Goal: Task Accomplishment & Management: Complete application form

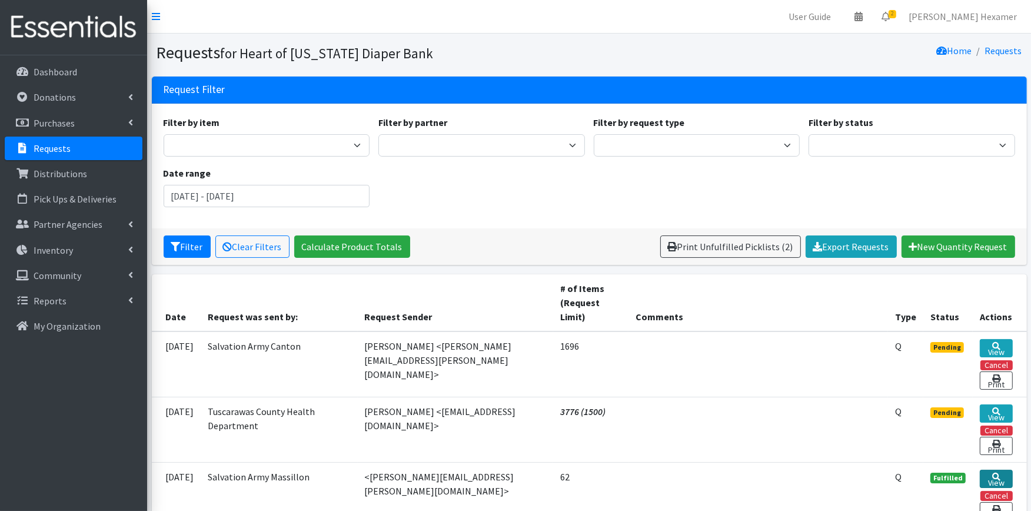
click at [995, 476] on icon at bounding box center [996, 477] width 8 height 8
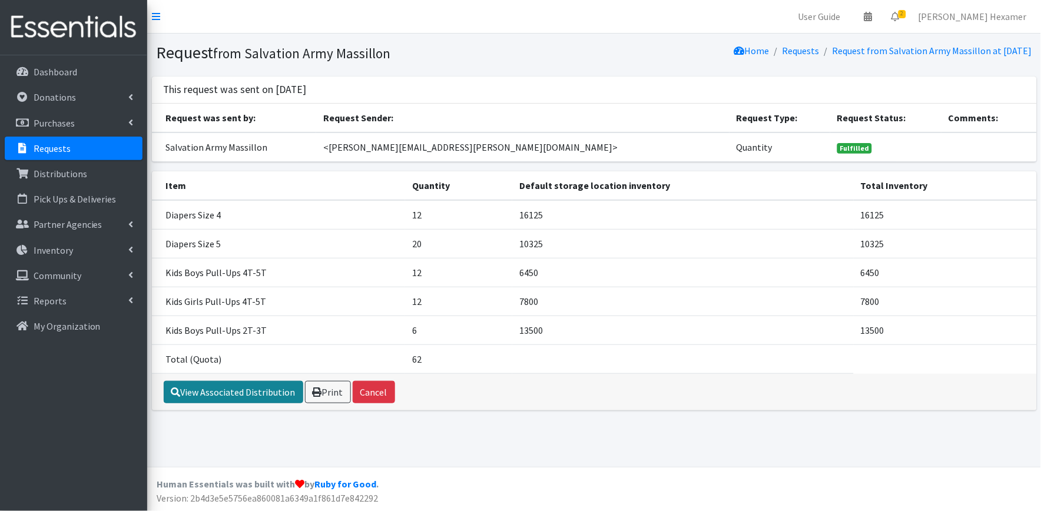
click at [230, 393] on link "View Associated Distribution" at bounding box center [233, 392] width 139 height 22
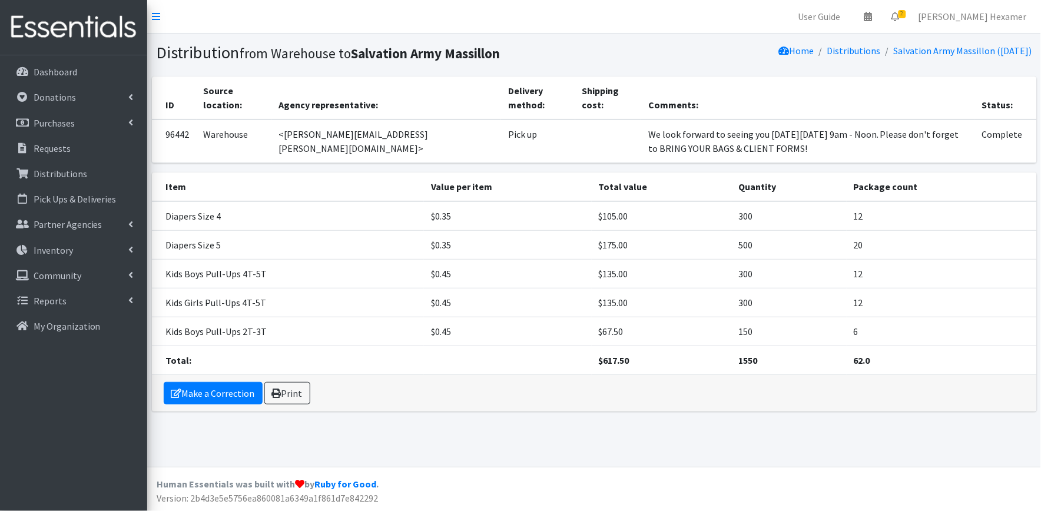
drag, startPoint x: 778, startPoint y: 144, endPoint x: 569, endPoint y: 120, distance: 210.8
click at [569, 120] on tr "96442 Warehouse <hillary.whiteman@use.salvationarmy.org> Pick up We look forwar…" at bounding box center [594, 141] width 885 height 44
copy tr "We look forward to seeing you [DATE][DATE] 9am - Noon. Please don't forget to B…"
click at [56, 149] on p "Requests" at bounding box center [52, 148] width 37 height 12
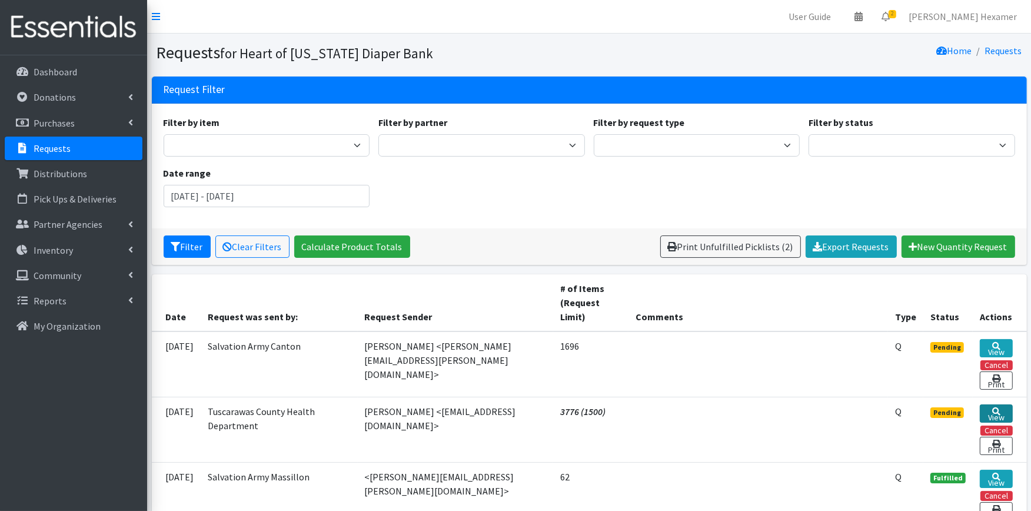
click at [1001, 413] on link "View" at bounding box center [996, 413] width 33 height 18
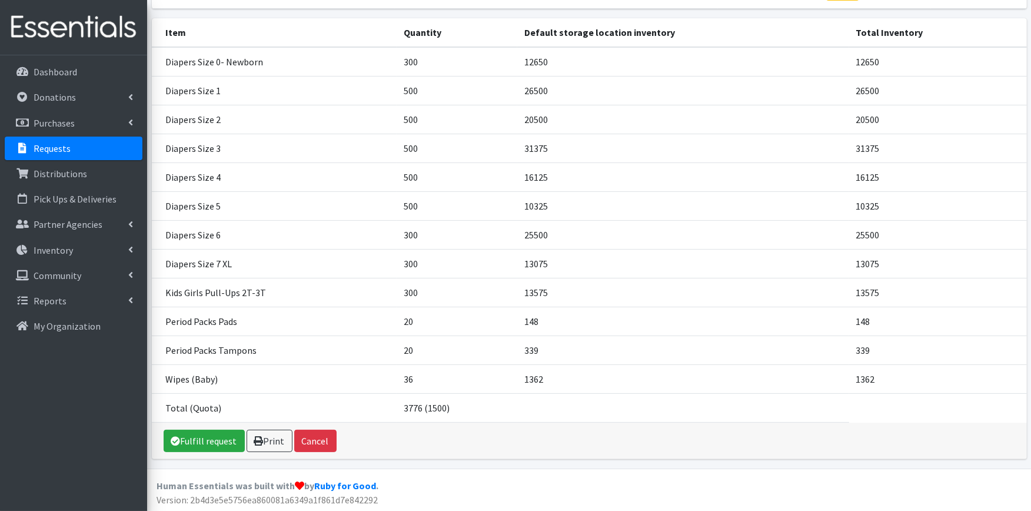
scroll to position [154, 0]
click at [200, 440] on link "Fulfill request" at bounding box center [204, 439] width 81 height 22
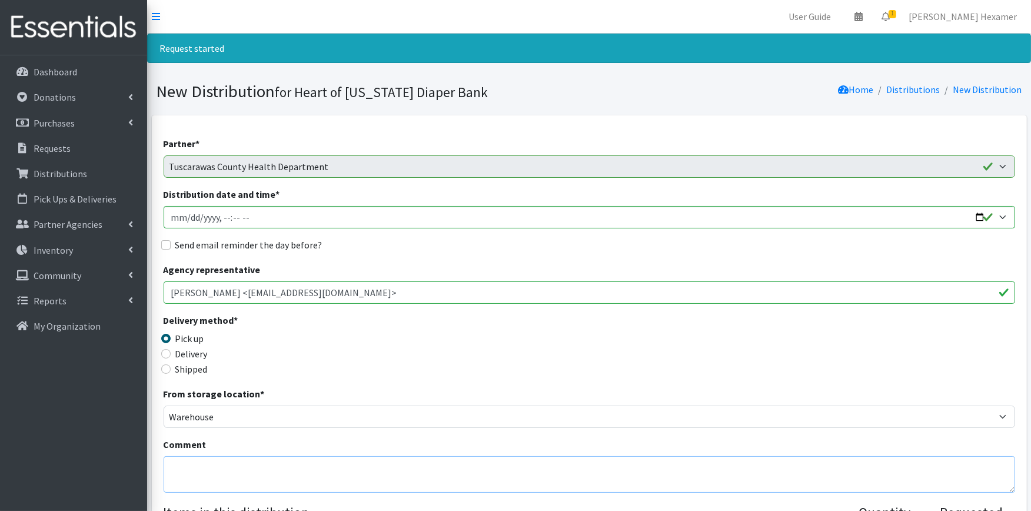
click at [424, 459] on textarea "Comment" at bounding box center [590, 474] width 852 height 36
paste textarea "We look forward to seeing you on Tuesday, September 23 from 9am - Noon. Please …"
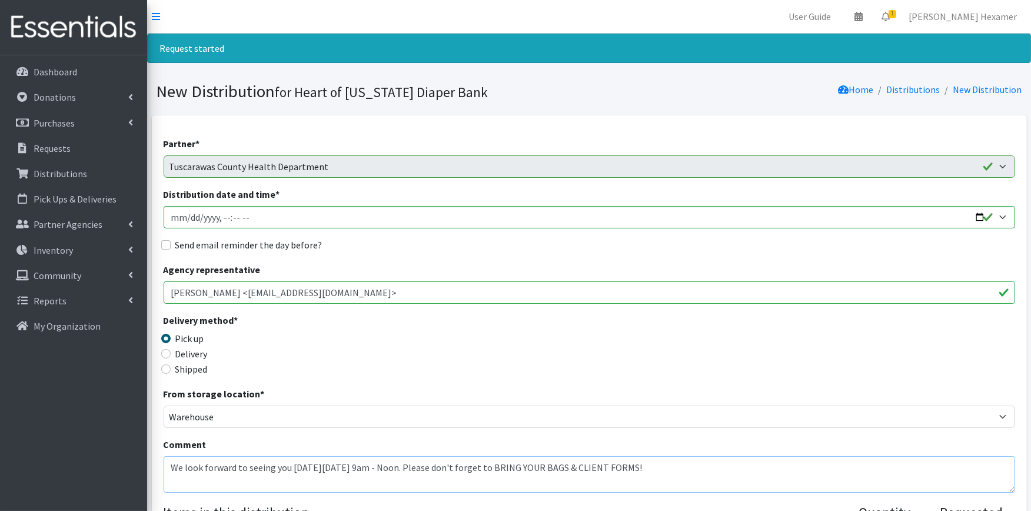
type textarea "We look forward to seeing you on Tuesday, September 23 from 9am - Noon. Please …"
click at [234, 247] on label "Send email reminder the day before?" at bounding box center [248, 245] width 147 height 14
click at [171, 247] on input "Send email reminder the day before?" at bounding box center [165, 244] width 9 height 9
checkbox input "true"
click at [982, 215] on input "Distribution date and time *" at bounding box center [590, 217] width 852 height 22
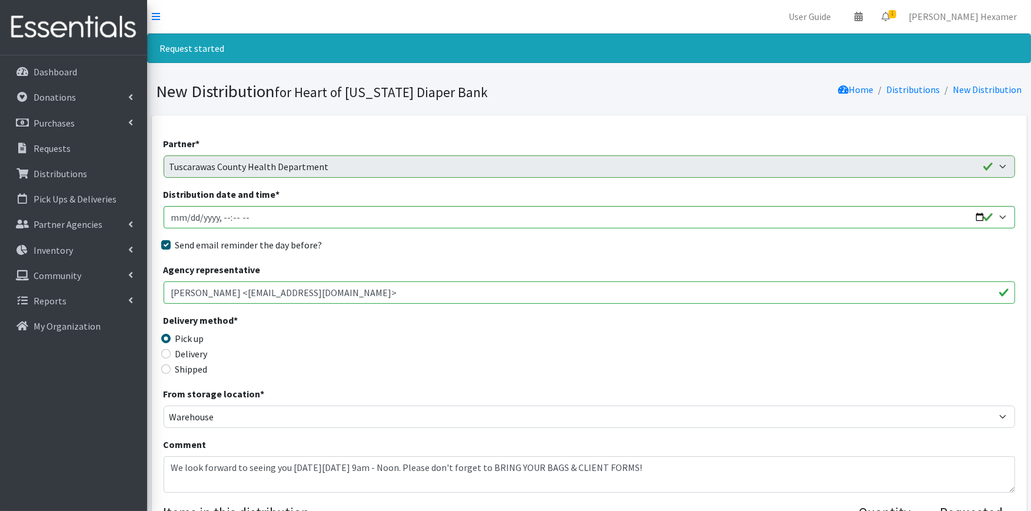
type input "2025-09-23T09:00"
drag, startPoint x: 434, startPoint y: 249, endPoint x: 427, endPoint y: 255, distance: 9.2
click at [434, 249] on div "Send email reminder the day before?" at bounding box center [590, 245] width 852 height 14
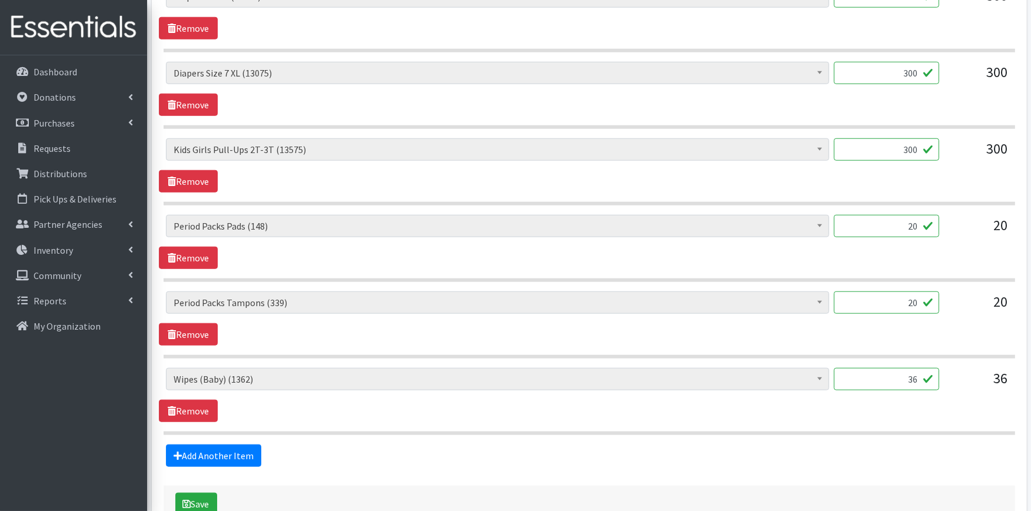
scroll to position [1046, 0]
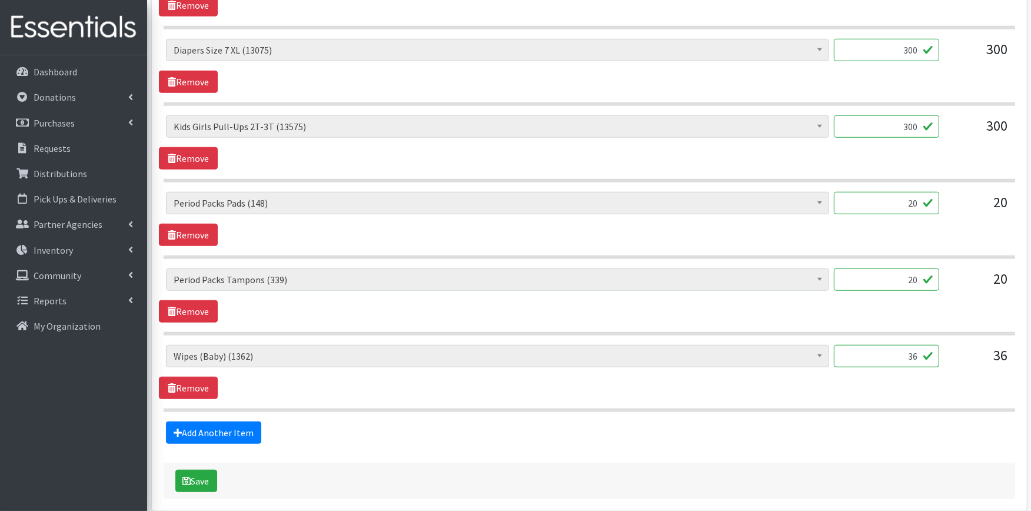
drag, startPoint x: 899, startPoint y: 205, endPoint x: 953, endPoint y: 201, distance: 54.9
click at [953, 201] on div "Adult XXX Large (0) Adult Large (2225) Adult XX Large (450) Adult Medium (1125)…" at bounding box center [589, 208] width 846 height 32
type input "10"
click at [187, 488] on button "Save" at bounding box center [196, 481] width 42 height 22
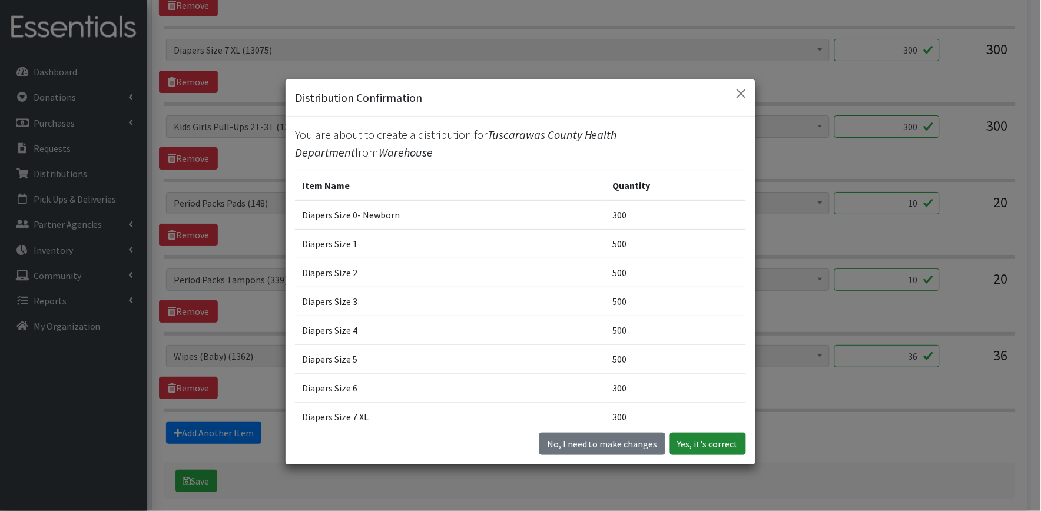
click at [708, 440] on button "Yes, it's correct" at bounding box center [708, 444] width 76 height 22
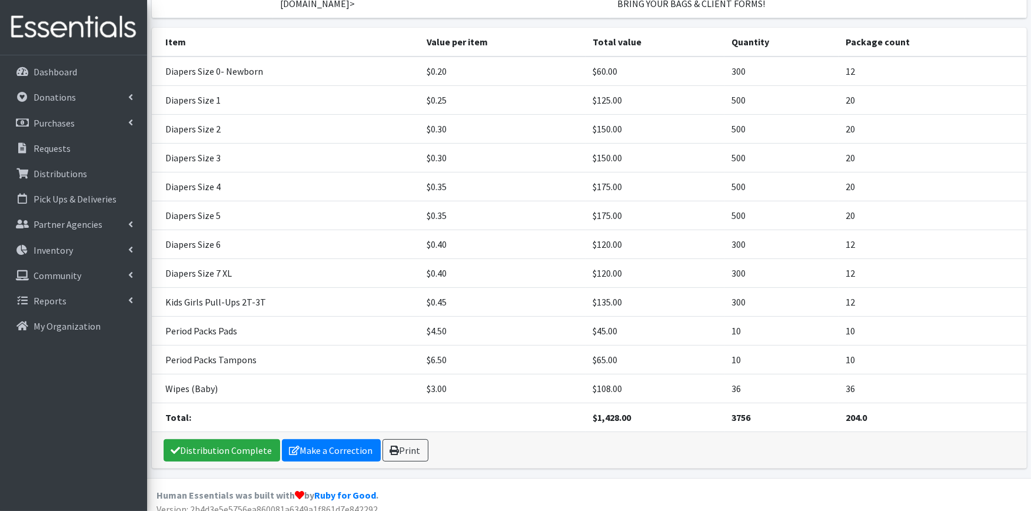
scroll to position [267, 0]
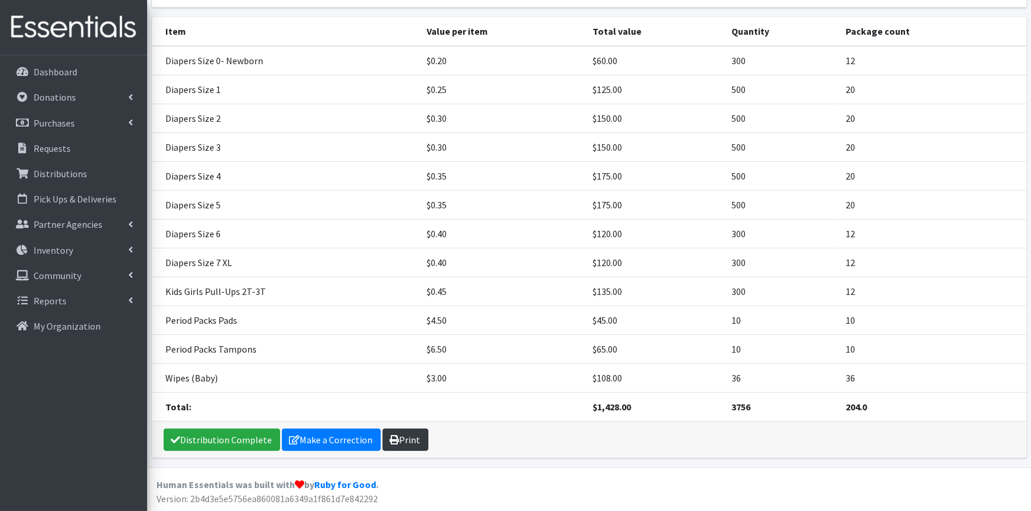
click at [399, 443] on link "Print" at bounding box center [406, 439] width 46 height 22
click at [248, 434] on link "Distribution Complete" at bounding box center [222, 439] width 117 height 22
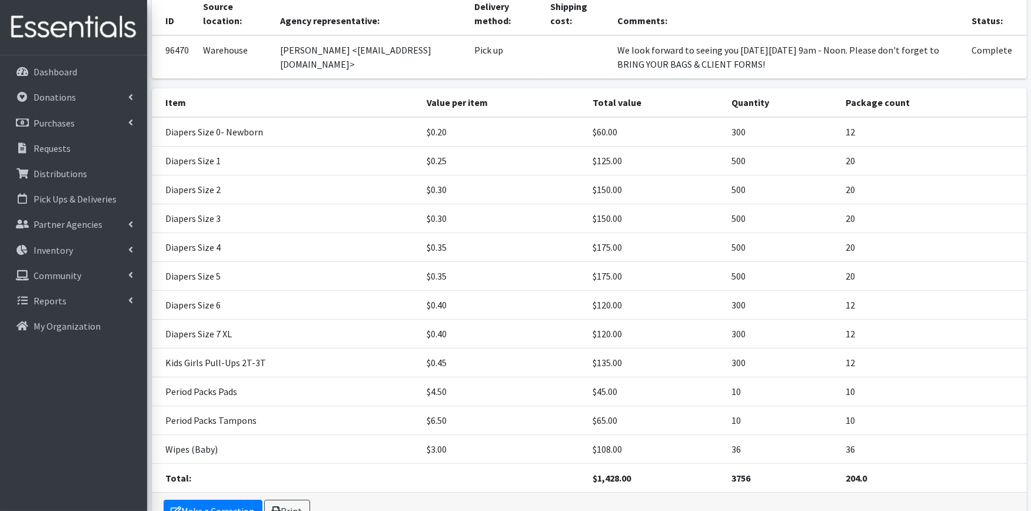
scroll to position [214, 0]
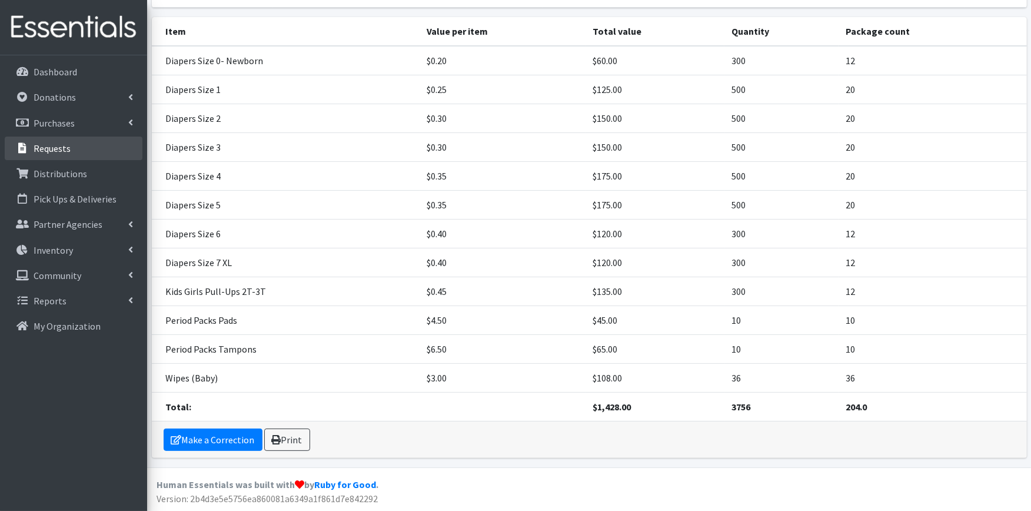
click at [59, 147] on p "Requests" at bounding box center [52, 148] width 37 height 12
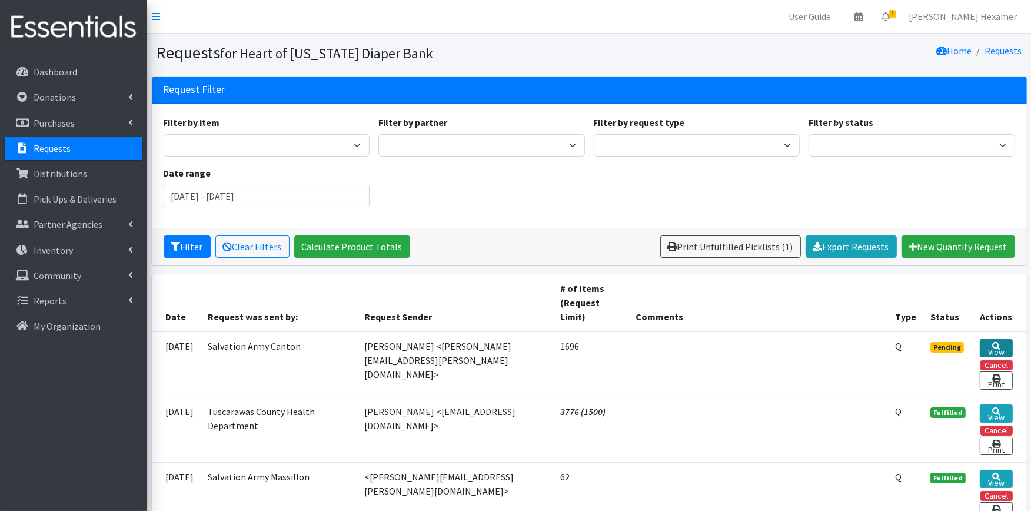
click at [1003, 343] on link "View" at bounding box center [996, 348] width 33 height 18
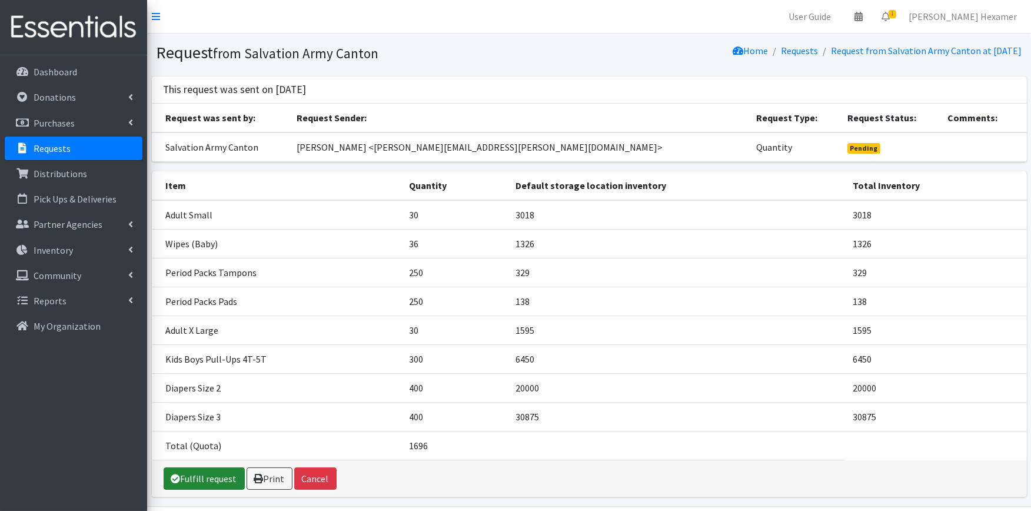
click at [219, 476] on link "Fulfill request" at bounding box center [204, 478] width 81 height 22
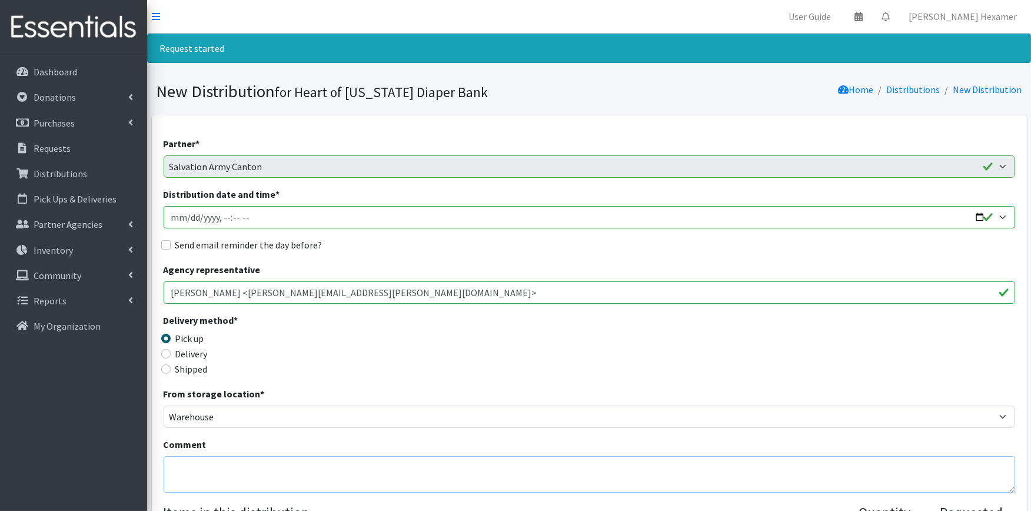
click at [220, 466] on textarea "Comment" at bounding box center [590, 474] width 852 height 36
paste textarea "We look forward to seeing you [DATE][DATE] 9am - Noon. Please don't forget to B…"
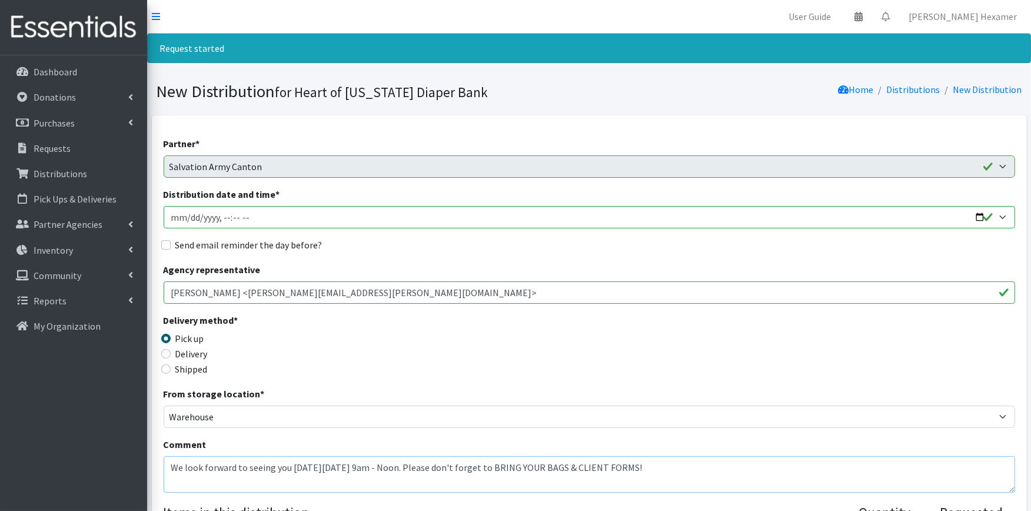
type textarea "We look forward to seeing you [DATE][DATE] 9am - Noon. Please don't forget to B…"
click at [238, 241] on label "Send email reminder the day before?" at bounding box center [248, 245] width 147 height 14
click at [984, 215] on input "Distribution date and time *" at bounding box center [590, 217] width 852 height 22
type input "2025-09-23T09:00"
click at [489, 248] on div "Send email reminder the day before?" at bounding box center [590, 245] width 852 height 14
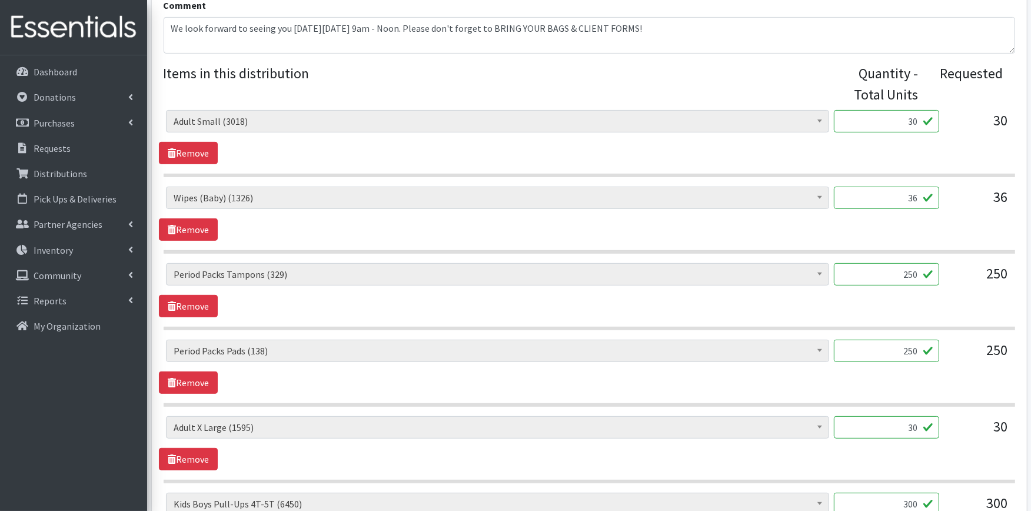
scroll to position [457, 0]
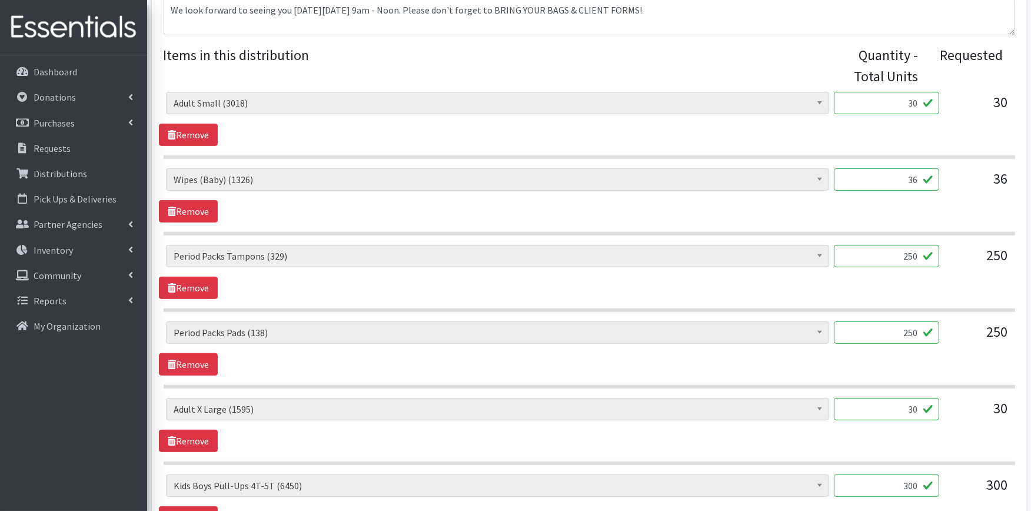
drag, startPoint x: 878, startPoint y: 257, endPoint x: 943, endPoint y: 251, distance: 65.0
click at [943, 251] on div "Adult XXX Large (0) Adult Large (2225) Adult XX Large (450) Adult Medium (1125)…" at bounding box center [589, 261] width 846 height 32
type input "10"
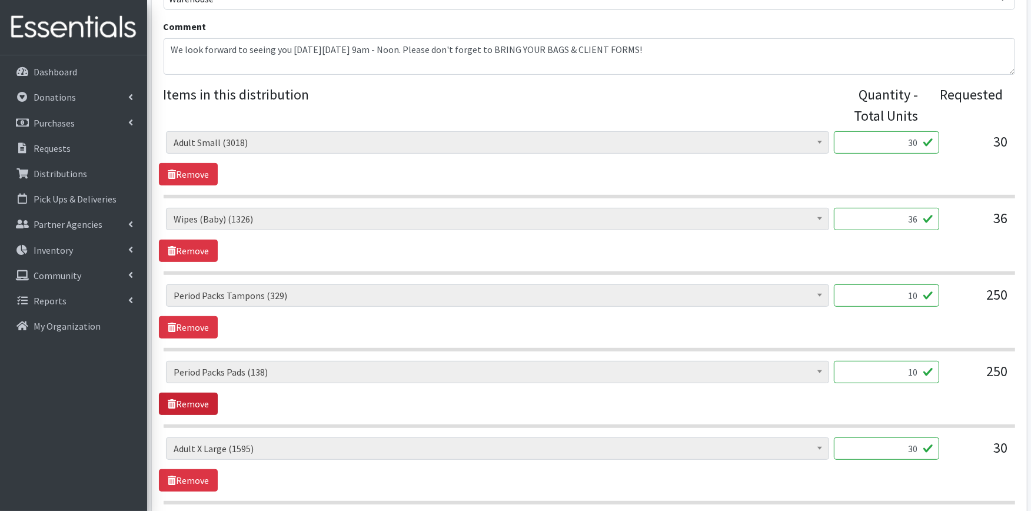
scroll to position [785, 0]
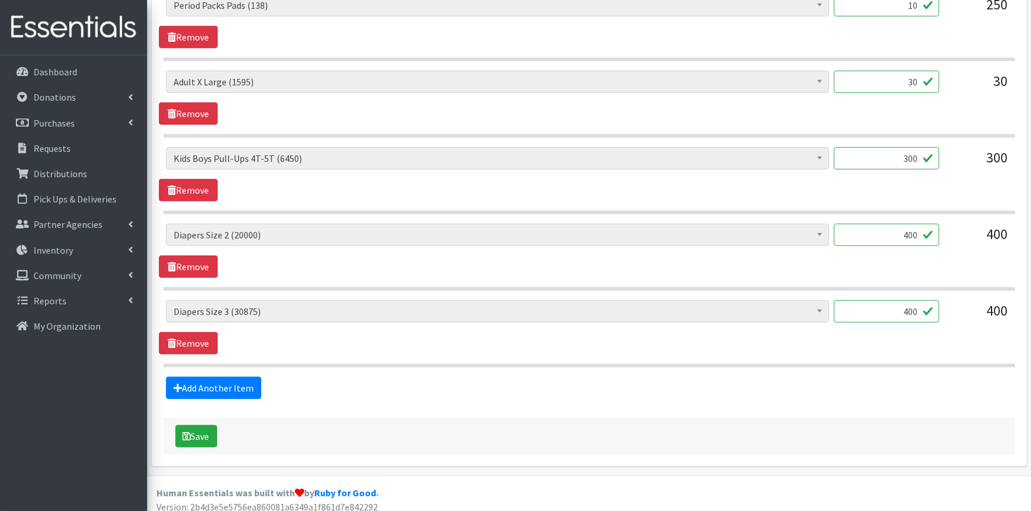
click at [172, 432] on div "Save" at bounding box center [590, 436] width 852 height 36
click at [184, 434] on icon "submit" at bounding box center [187, 435] width 8 height 9
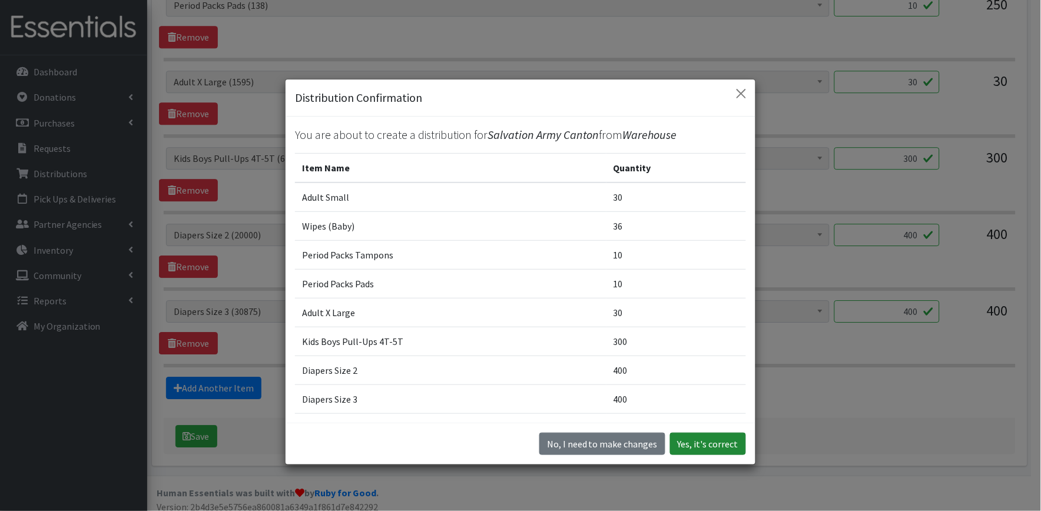
click at [710, 439] on button "Yes, it's correct" at bounding box center [708, 444] width 76 height 22
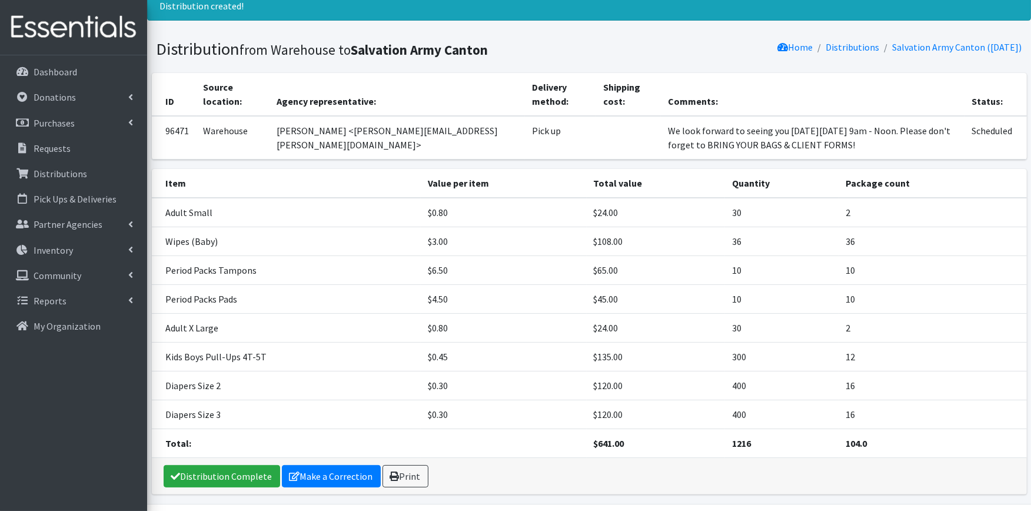
scroll to position [131, 0]
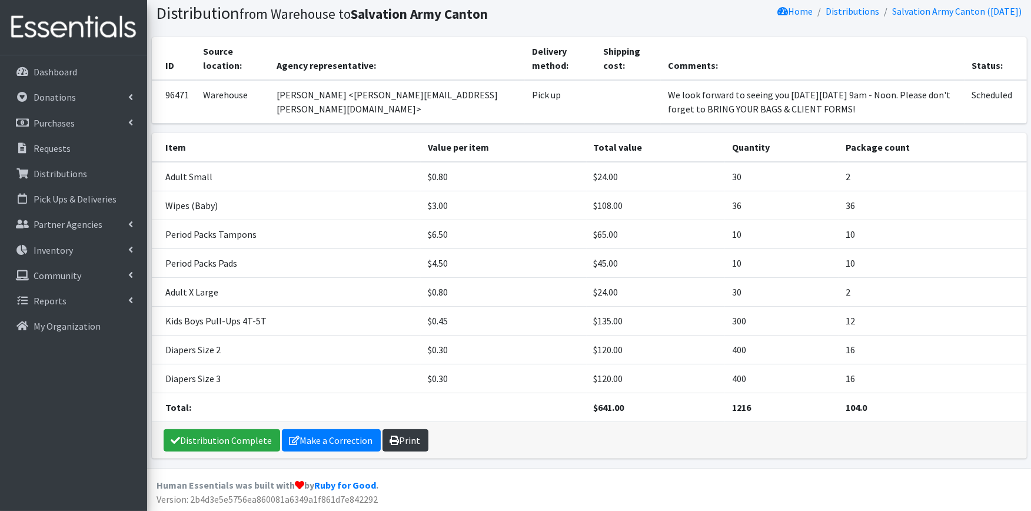
click at [406, 440] on link "Print" at bounding box center [406, 440] width 46 height 22
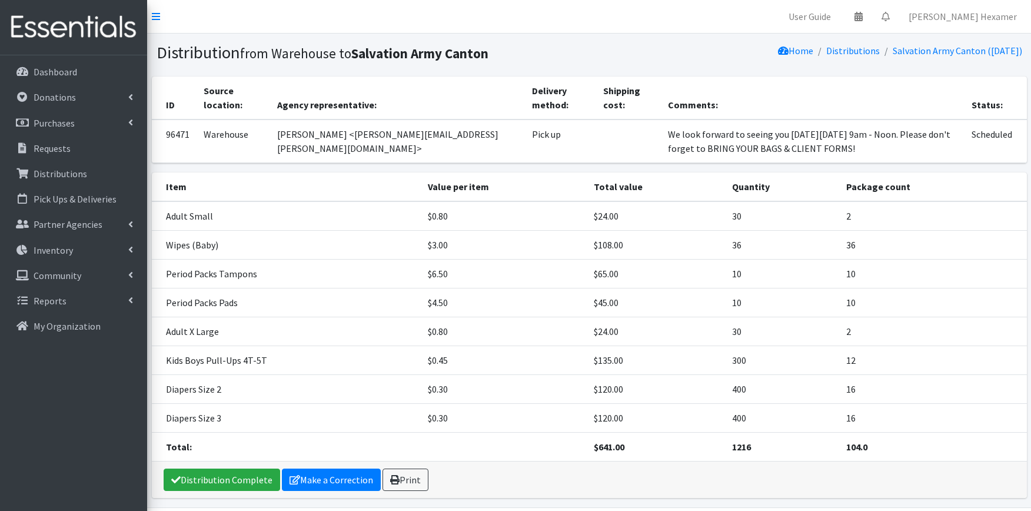
scroll to position [39, 0]
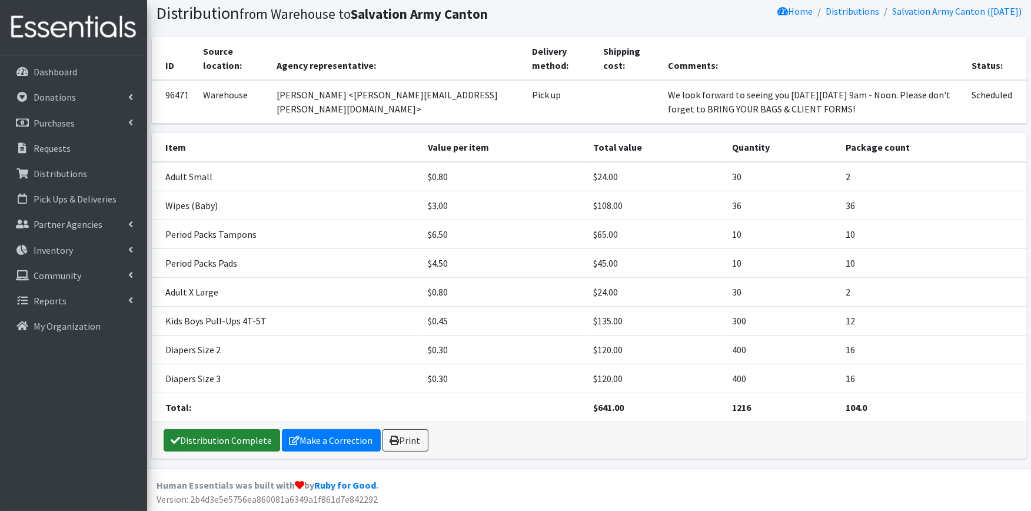
click at [249, 442] on link "Distribution Complete" at bounding box center [222, 440] width 117 height 22
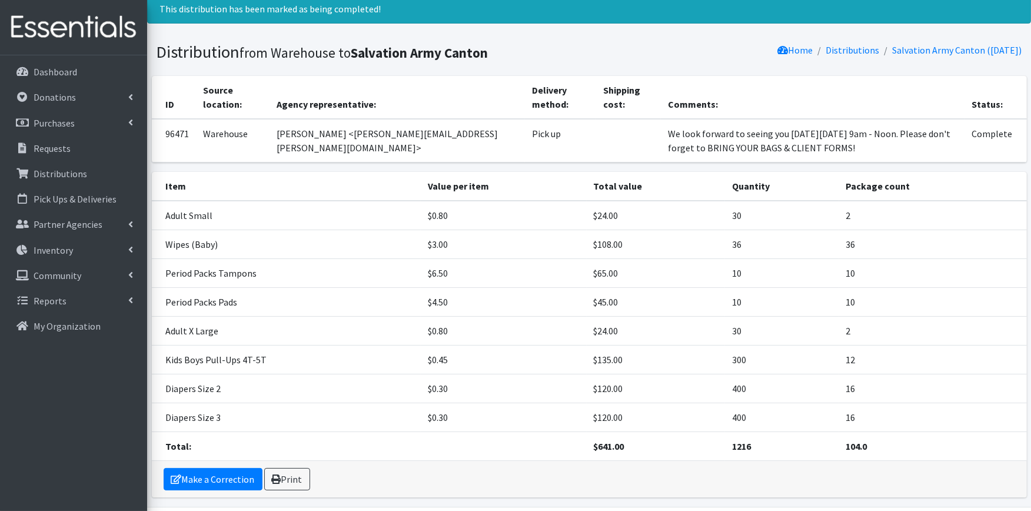
scroll to position [0, 0]
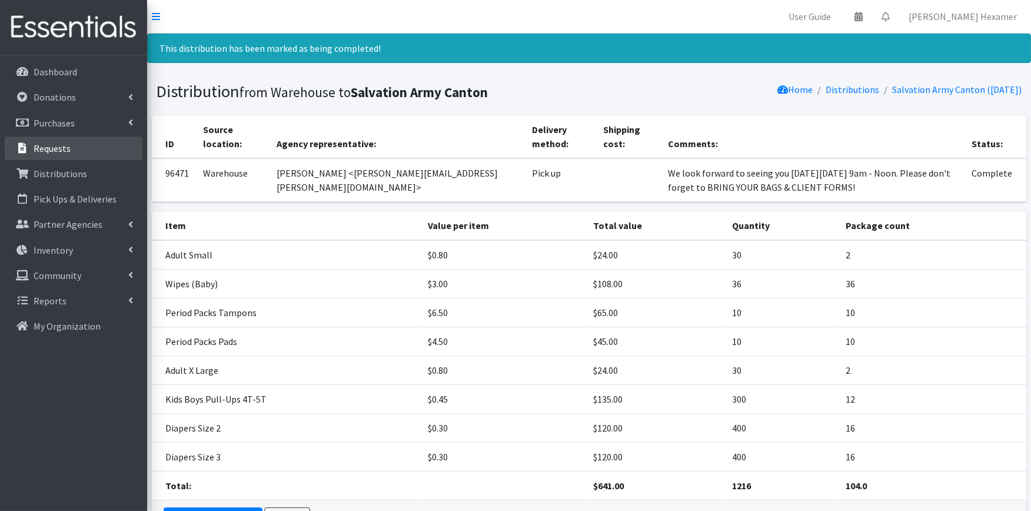
click at [75, 144] on link "Requests" at bounding box center [74, 149] width 138 height 24
